Goal: Transaction & Acquisition: Book appointment/travel/reservation

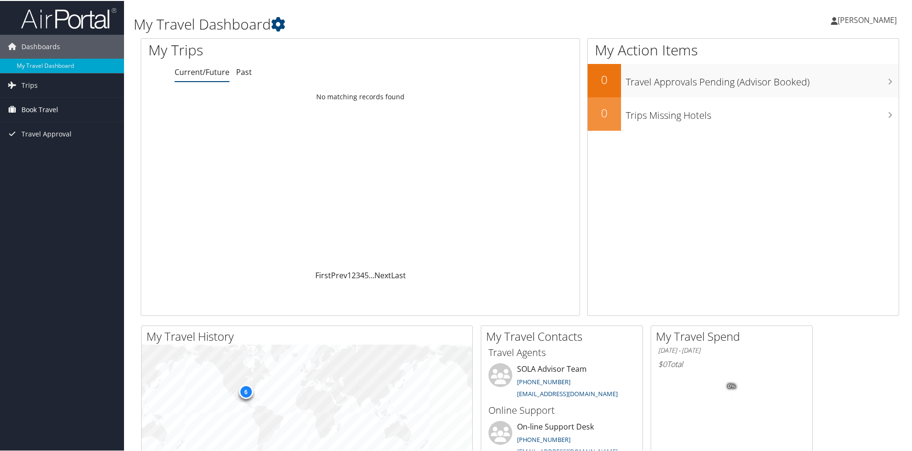
click at [38, 107] on span "Book Travel" at bounding box center [39, 109] width 37 height 24
click at [39, 139] on link "Book/Manage Online Trips" at bounding box center [62, 142] width 124 height 14
click at [37, 106] on span "Book Travel" at bounding box center [39, 109] width 37 height 24
click at [41, 143] on link "Book/Manage Online Trips" at bounding box center [62, 142] width 124 height 14
